Goal: Task Accomplishment & Management: Complete application form

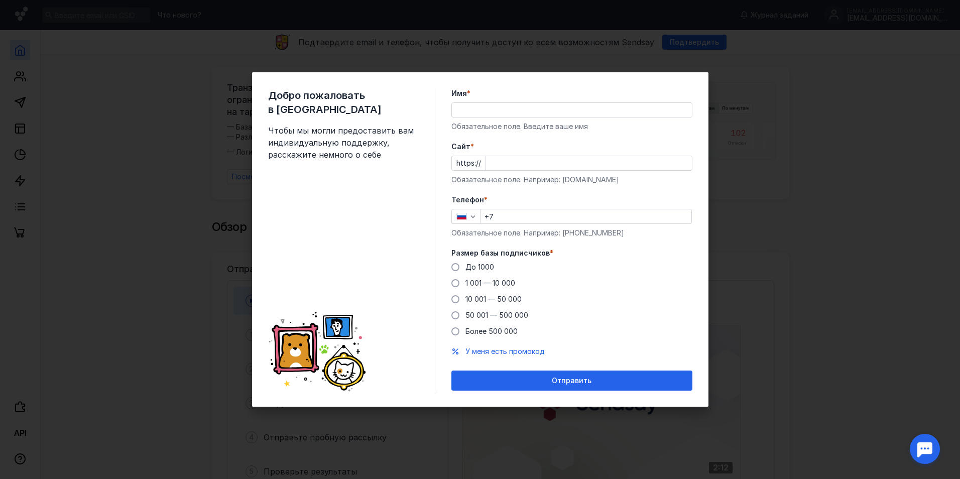
click at [822, 222] on div "Добро пожаловать в Sendsay Чтобы мы могли предоставить вам индивидуальную подде…" at bounding box center [480, 239] width 960 height 479
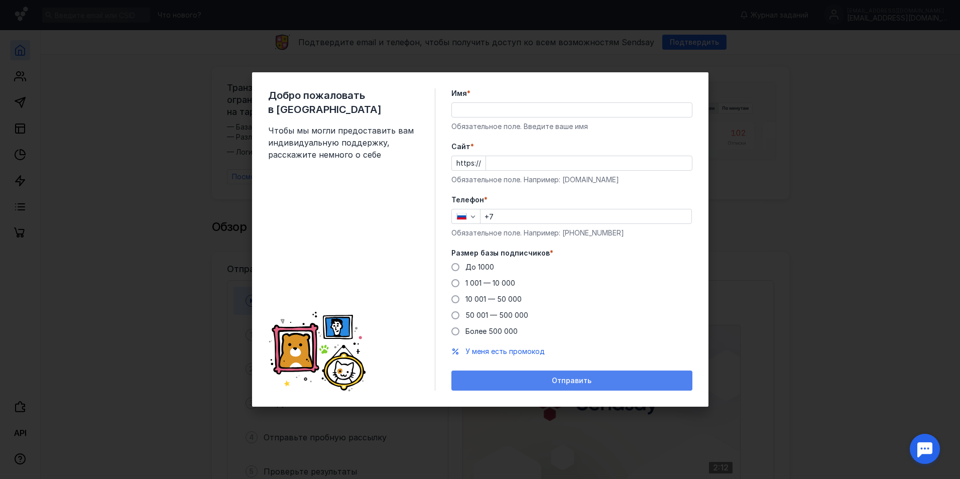
click at [593, 382] on div "Отправить" at bounding box center [571, 380] width 231 height 9
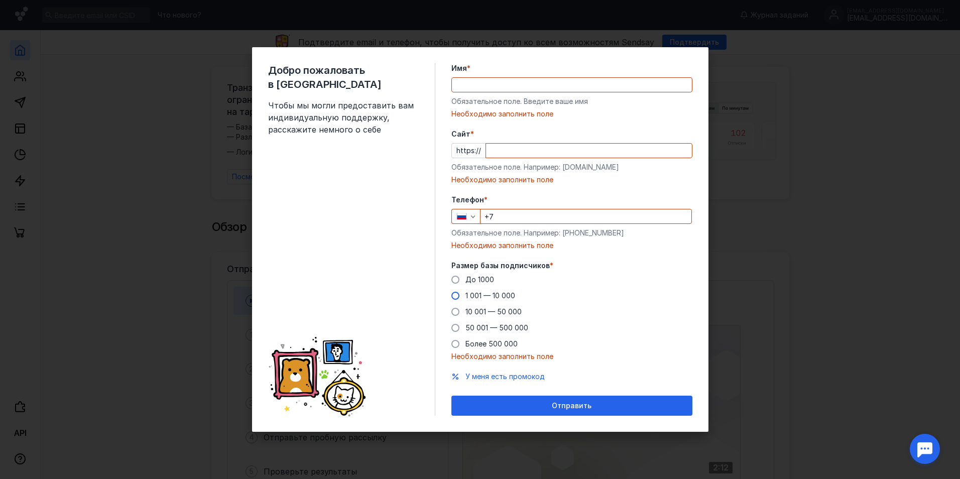
click at [483, 294] on span "1 001 — 10 000" at bounding box center [490, 295] width 50 height 9
click at [0, 0] on input "1 001 — 10 000" at bounding box center [0, 0] width 0 height 0
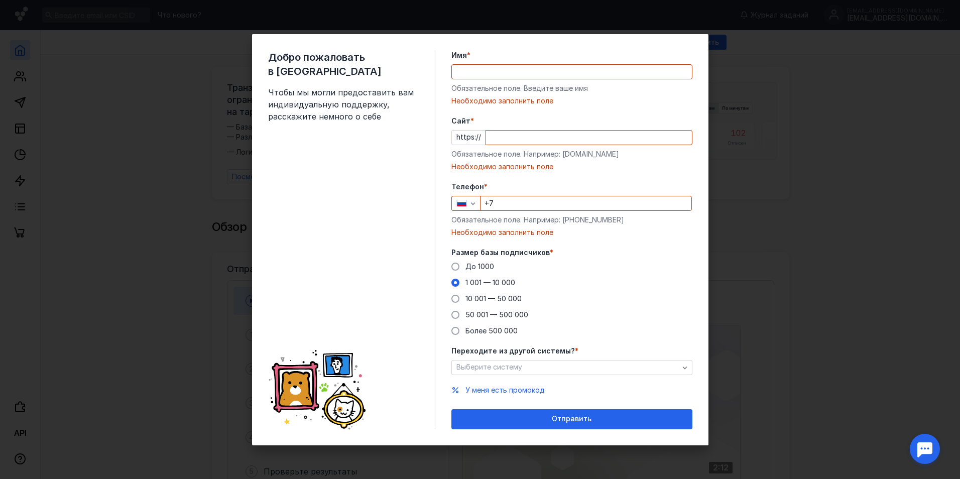
click at [515, 138] on input "Cайт *" at bounding box center [589, 138] width 206 height 14
click at [521, 76] on input "Имя *" at bounding box center [572, 72] width 240 height 14
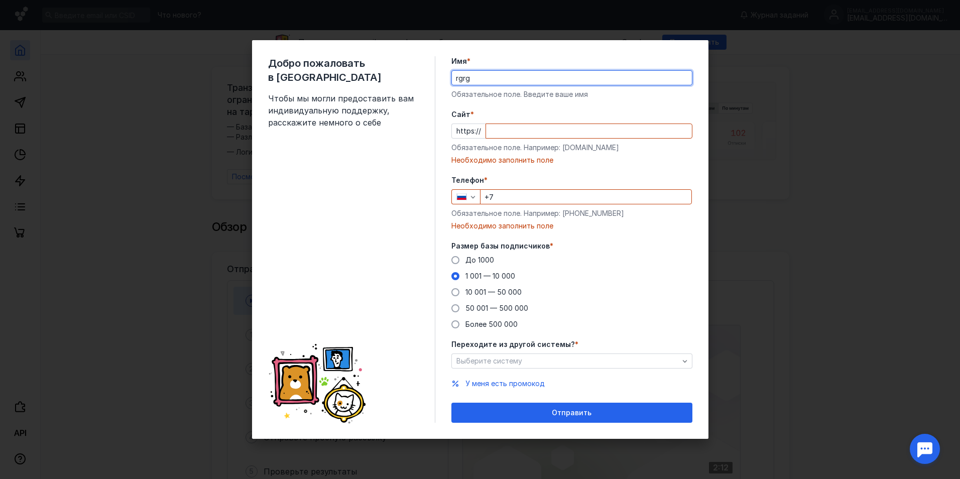
type input "rgrg"
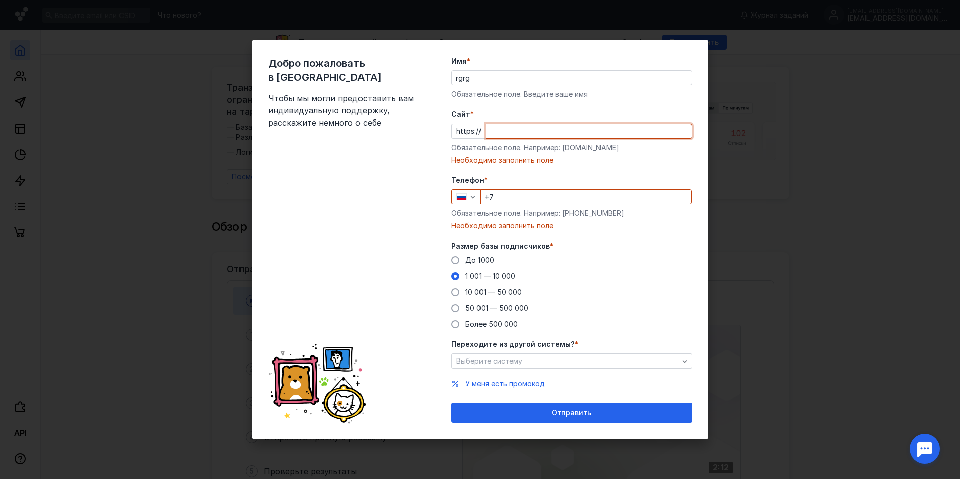
click at [519, 136] on input "Cайт *" at bounding box center [589, 131] width 206 height 14
type input "rggef"
click at [539, 196] on input "+7" at bounding box center [585, 197] width 211 height 14
type input "[PHONE_NUMBER]"
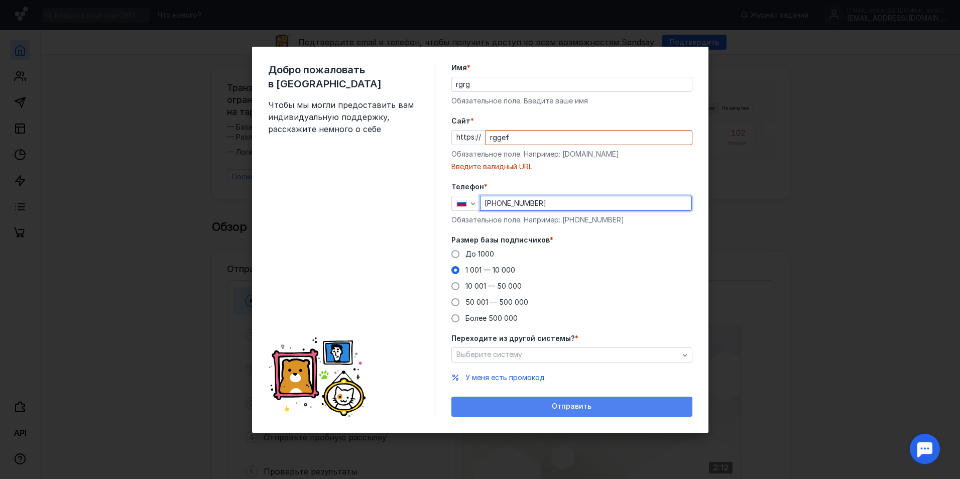
click at [506, 401] on div "Отправить" at bounding box center [571, 407] width 241 height 20
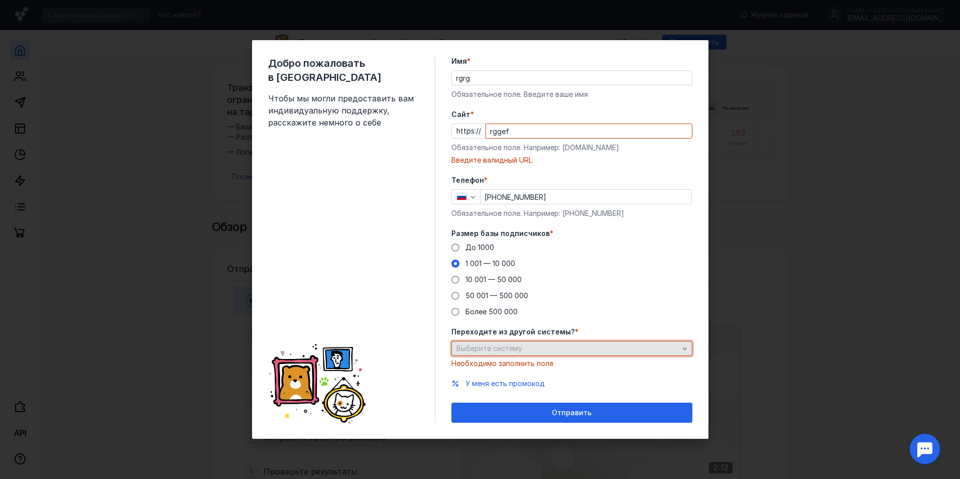
click at [515, 350] on span "Выберите систему" at bounding box center [489, 348] width 66 height 9
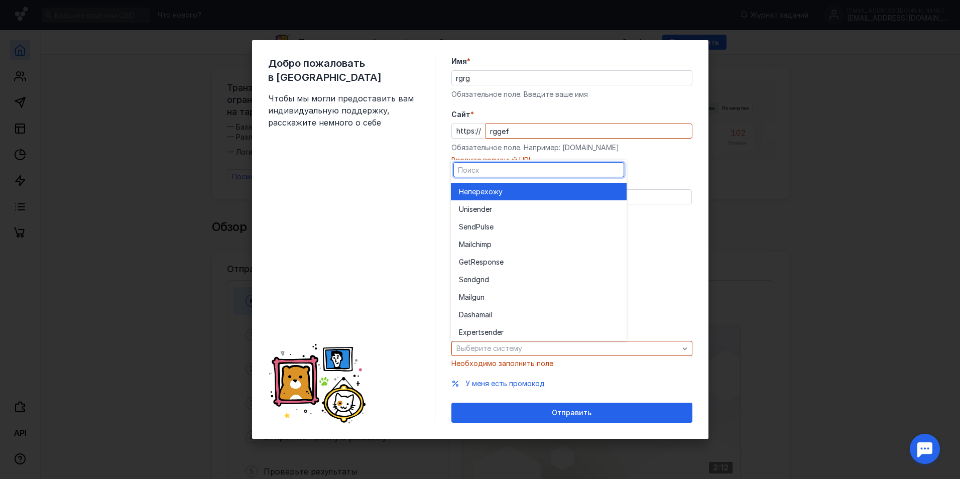
click at [533, 185] on div "Не перехожу" at bounding box center [539, 192] width 160 height 18
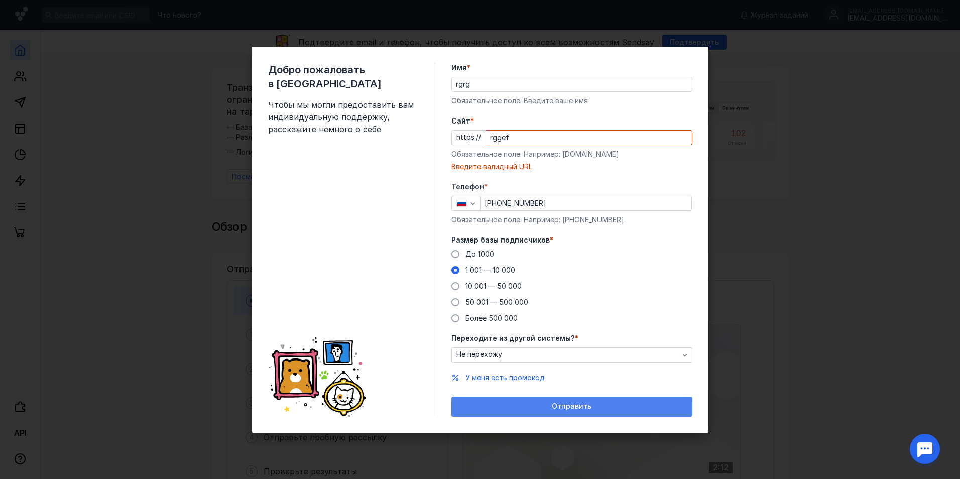
click at [548, 409] on div "Отправить" at bounding box center [571, 406] width 231 height 9
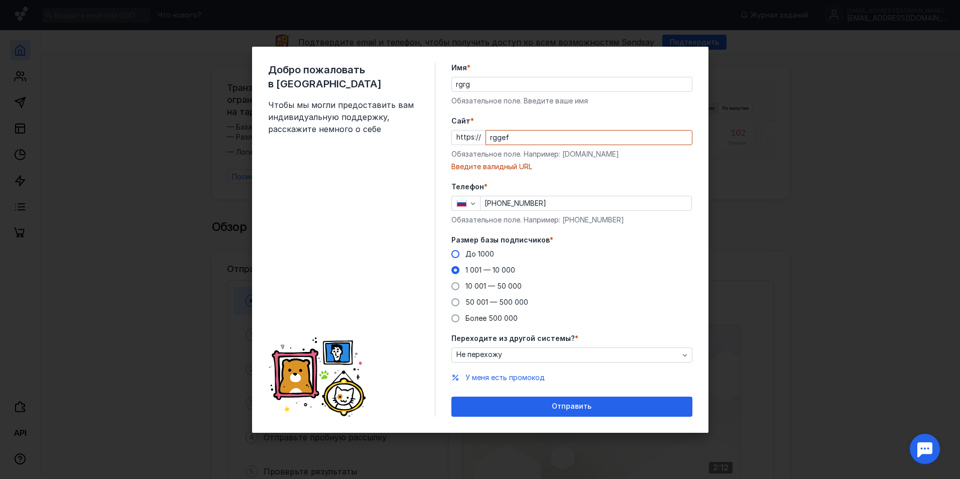
click at [483, 255] on span "До 1000" at bounding box center [479, 253] width 29 height 9
click at [0, 0] on input "До 1000" at bounding box center [0, 0] width 0 height 0
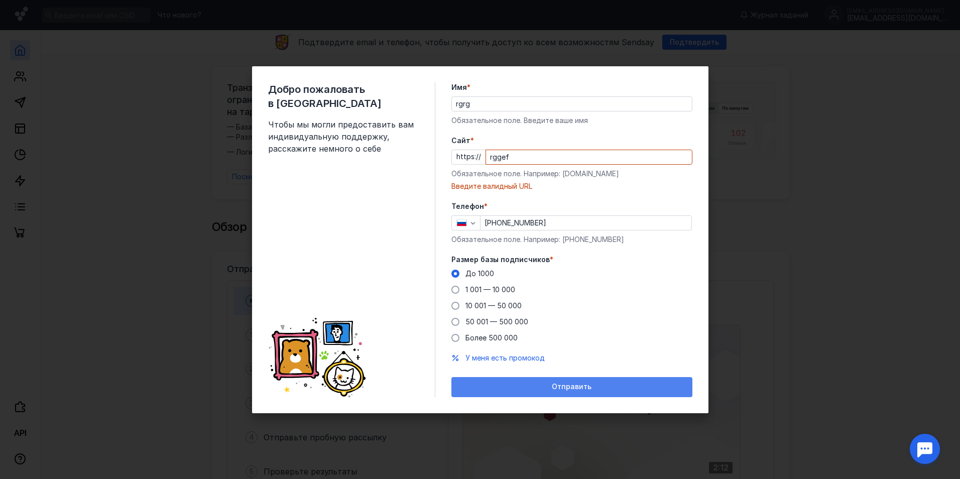
click at [517, 388] on div "Отправить" at bounding box center [571, 387] width 231 height 9
click at [574, 386] on span "Отправить" at bounding box center [572, 387] width 40 height 9
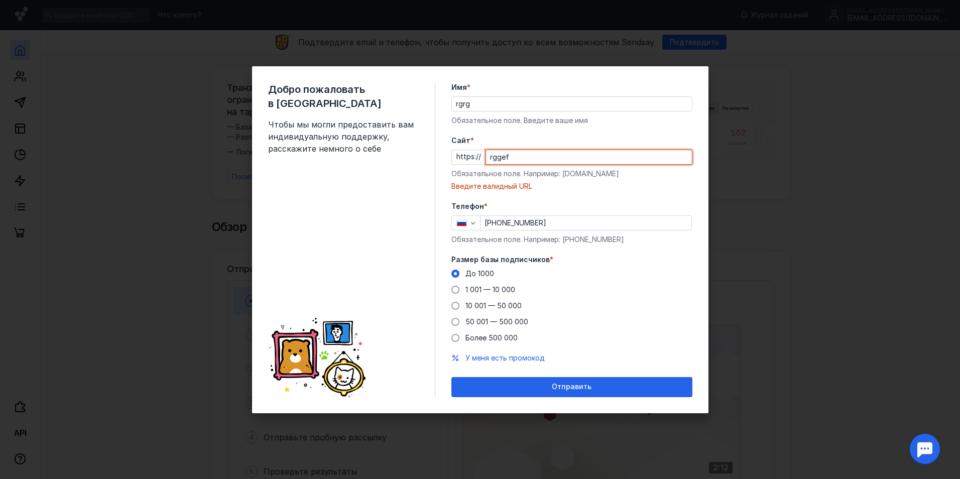
drag, startPoint x: 537, startPoint y: 162, endPoint x: 477, endPoint y: 168, distance: 60.1
click at [477, 168] on div "Cайт * https:// rggef Обязательное поле. Например: [DOMAIN_NAME] Введите валидн…" at bounding box center [571, 164] width 241 height 56
click at [611, 185] on div "Необходимо заполнить поле" at bounding box center [571, 186] width 241 height 10
click at [595, 155] on input "Cайт *" at bounding box center [589, 157] width 206 height 14
click at [504, 160] on input "tour/com" at bounding box center [589, 157] width 206 height 14
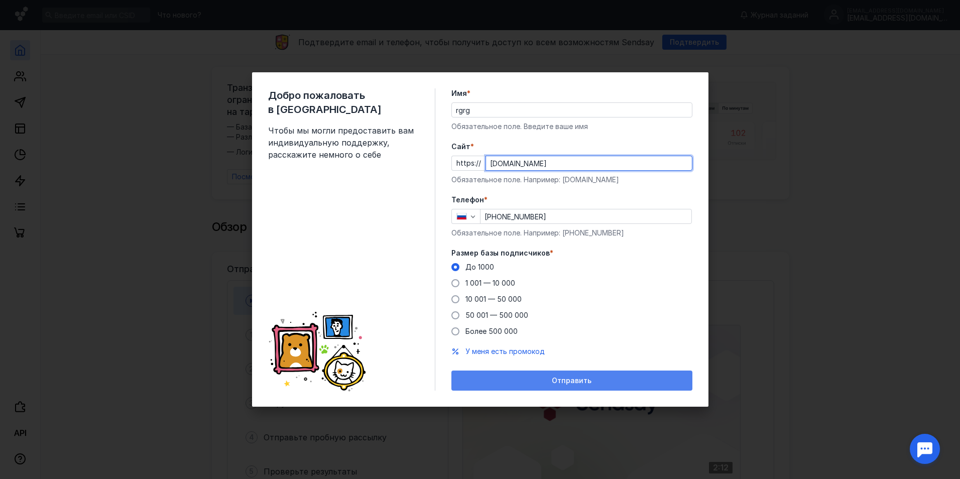
type input "[DOMAIN_NAME]"
click at [585, 377] on span "Отправить" at bounding box center [572, 380] width 40 height 9
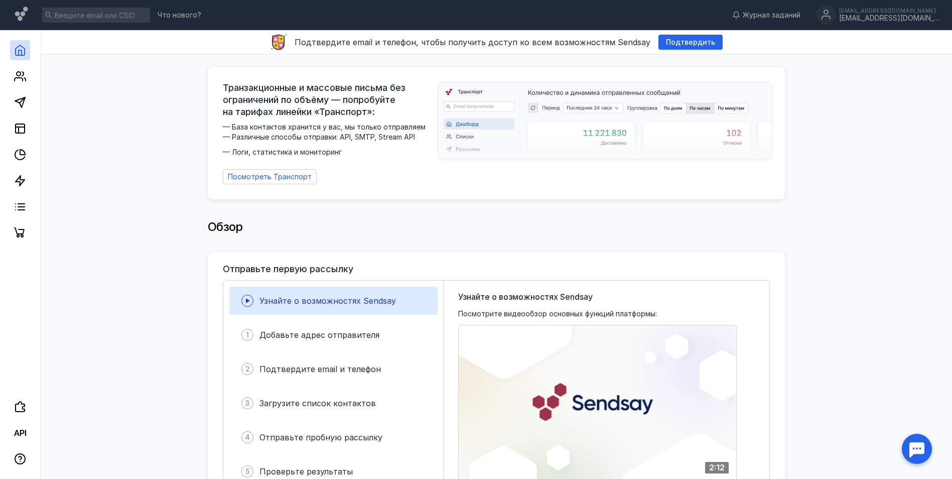
click at [559, 132] on img at bounding box center [604, 120] width 333 height 77
click at [19, 81] on icon at bounding box center [20, 76] width 12 height 12
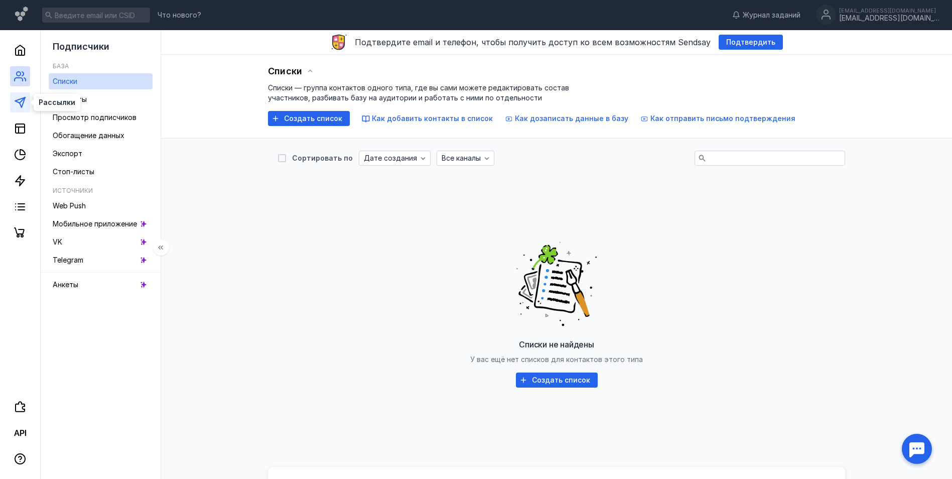
click at [18, 98] on icon at bounding box center [20, 102] width 12 height 12
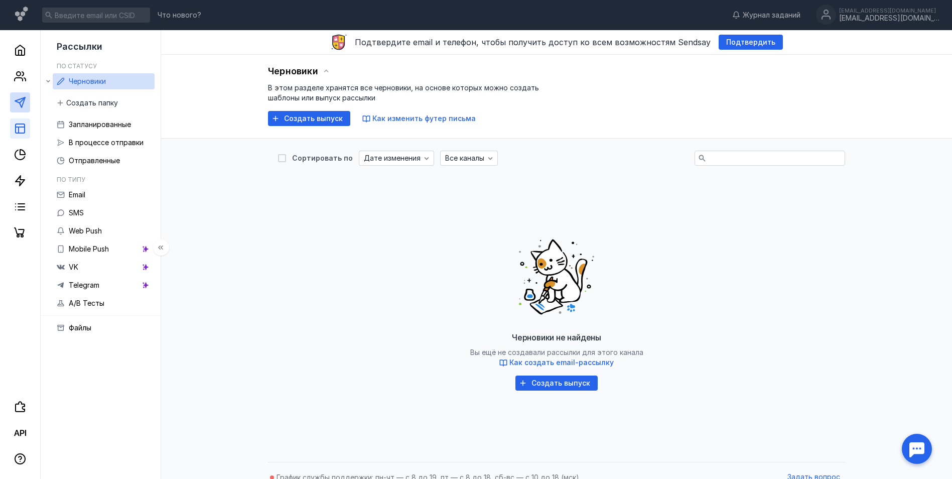
click at [22, 136] on link at bounding box center [20, 128] width 20 height 20
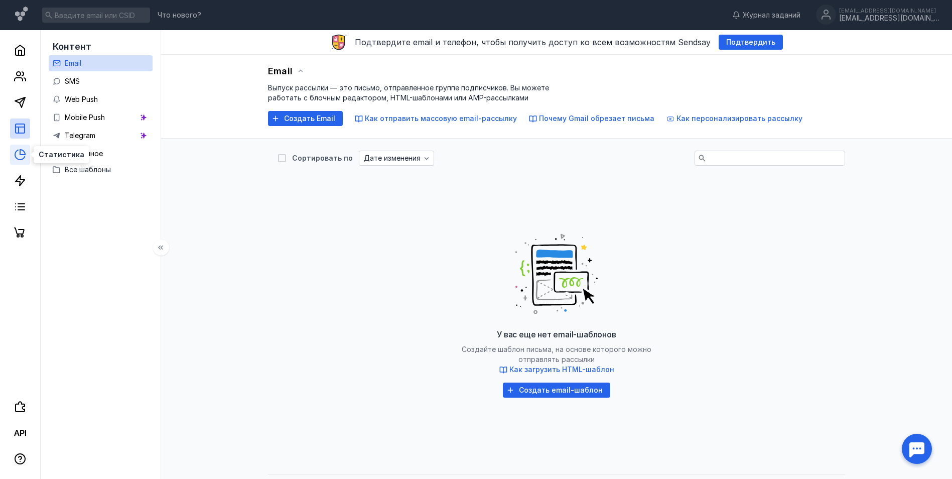
click at [19, 157] on icon at bounding box center [20, 155] width 12 height 12
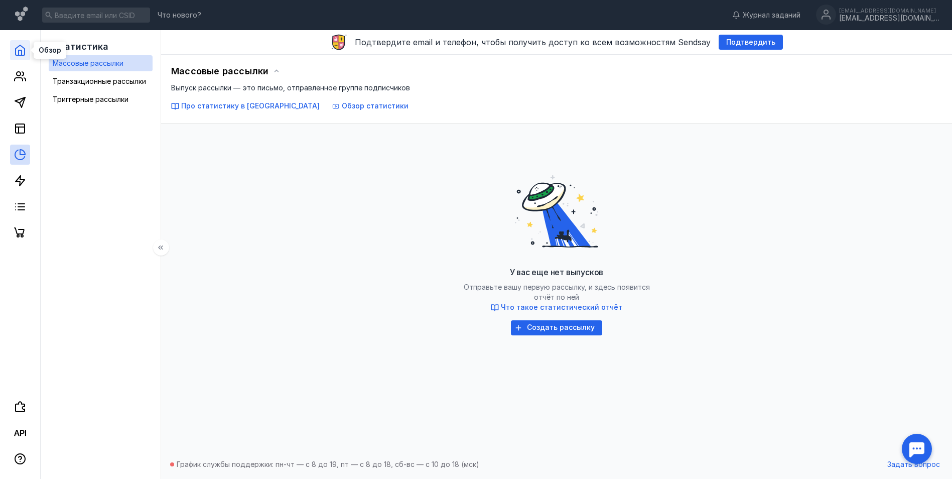
click at [17, 49] on icon at bounding box center [20, 50] width 12 height 12
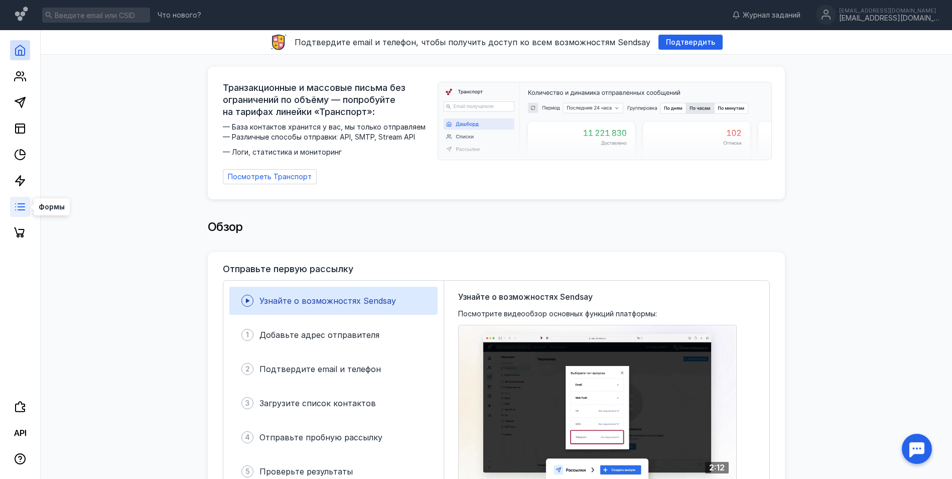
click at [15, 212] on icon at bounding box center [20, 207] width 12 height 12
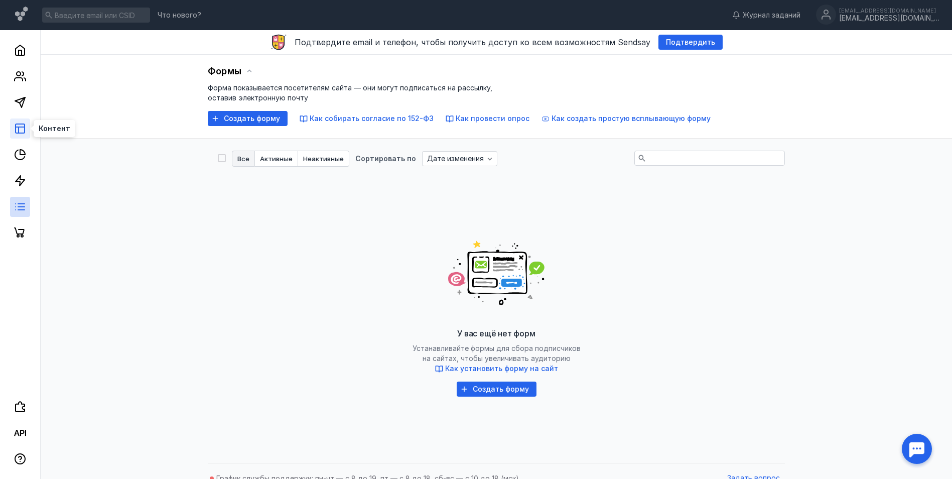
click at [23, 131] on icon at bounding box center [20, 128] width 12 height 12
